Goal: Check status: Check status

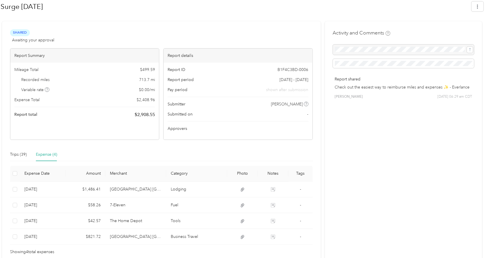
scroll to position [89, 0]
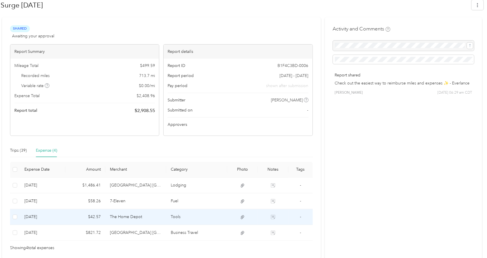
click at [125, 217] on td "The Home Depot" at bounding box center [135, 217] width 61 height 16
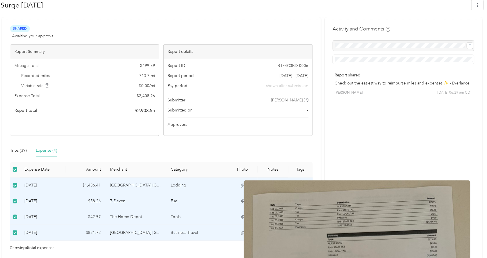
click at [245, 186] on icon at bounding box center [242, 185] width 5 height 5
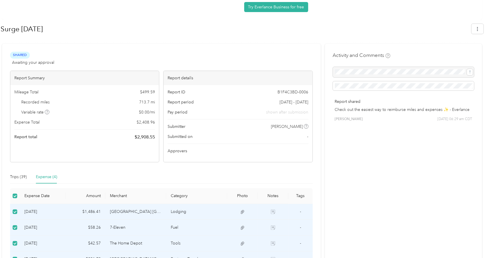
scroll to position [63, 0]
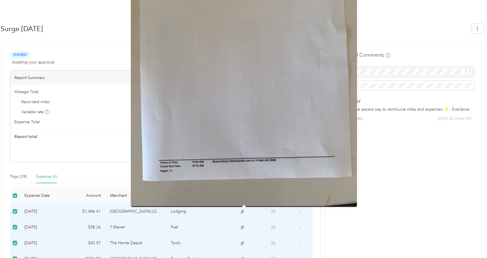
click at [244, 211] on icon at bounding box center [242, 211] width 5 height 5
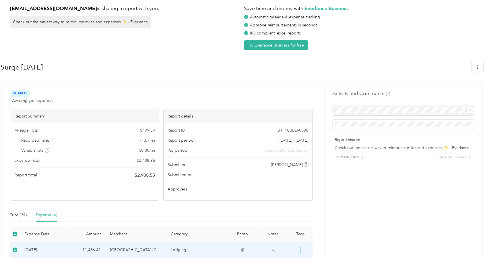
scroll to position [25, 0]
click at [130, 250] on td "[GEOGRAPHIC_DATA] [GEOGRAPHIC_DATA]-[GEOGRAPHIC_DATA]" at bounding box center [135, 250] width 61 height 16
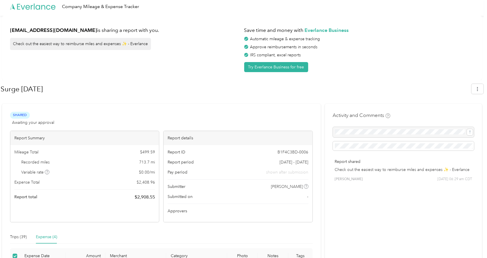
scroll to position [0, 0]
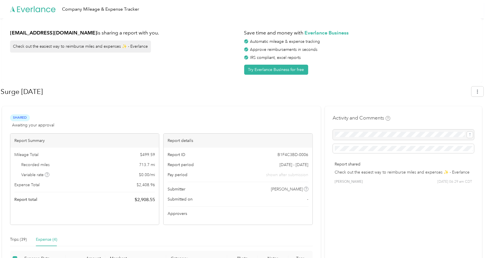
drag, startPoint x: 242, startPoint y: 248, endPoint x: 410, endPoint y: 84, distance: 234.9
click at [410, 84] on div "Surge [DATE]" at bounding box center [234, 91] width 467 height 15
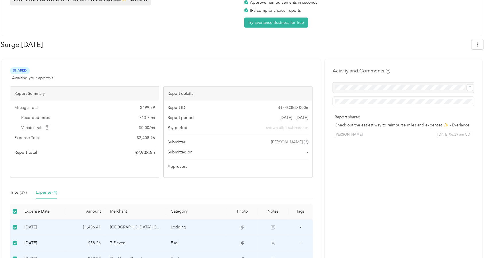
scroll to position [69, 0]
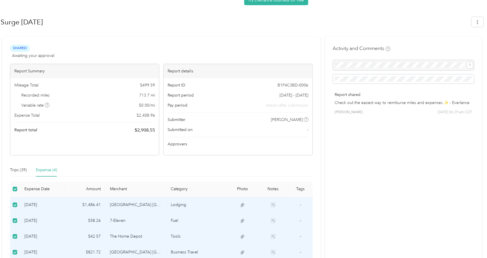
click at [275, 205] on icon at bounding box center [273, 205] width 4 height 4
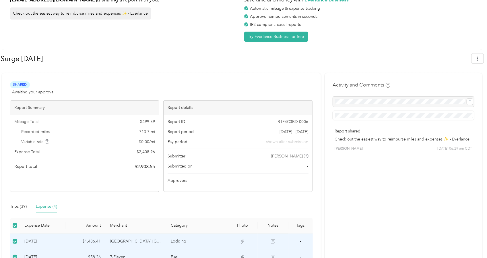
scroll to position [34, 0]
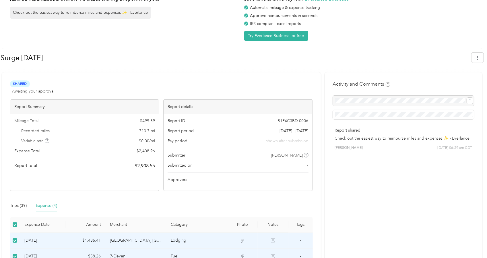
click at [184, 240] on td "Lodging" at bounding box center [196, 240] width 61 height 16
click at [123, 242] on td "[GEOGRAPHIC_DATA] [GEOGRAPHIC_DATA]-[GEOGRAPHIC_DATA]" at bounding box center [135, 240] width 61 height 16
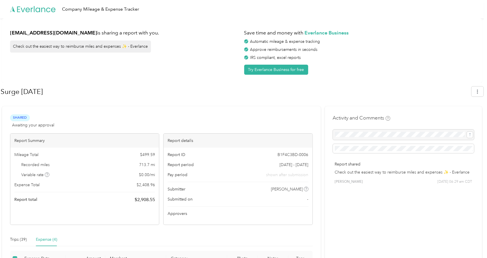
scroll to position [89, 0]
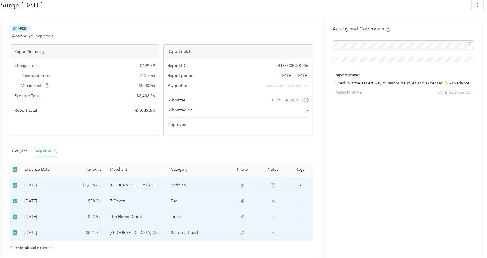
click at [131, 184] on td "[GEOGRAPHIC_DATA] [GEOGRAPHIC_DATA]-[GEOGRAPHIC_DATA]" at bounding box center [135, 185] width 61 height 16
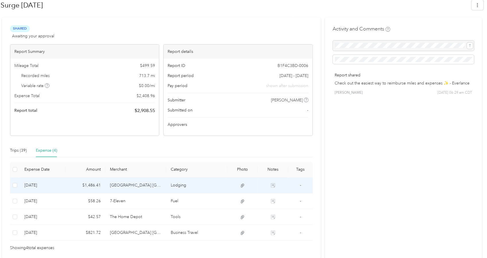
click at [248, 185] on td at bounding box center [242, 185] width 30 height 16
click at [243, 184] on icon at bounding box center [242, 185] width 3 height 4
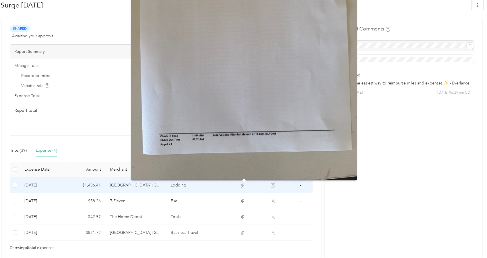
click at [243, 184] on icon at bounding box center [242, 185] width 3 height 4
